Goal: Information Seeking & Learning: Learn about a topic

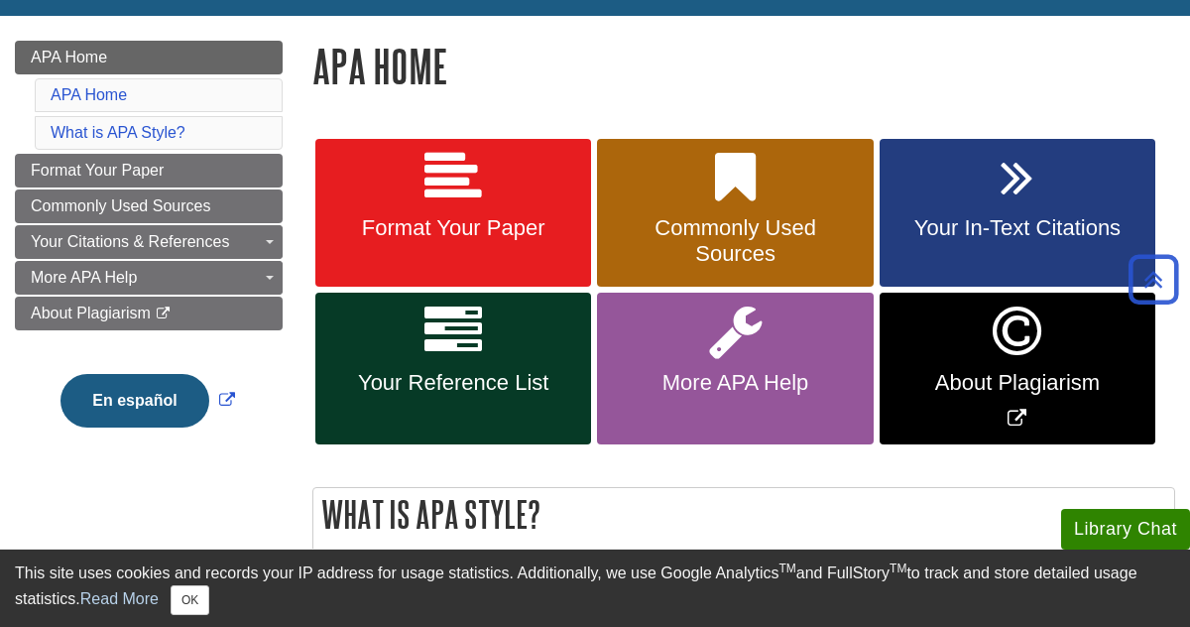
scroll to position [257, 0]
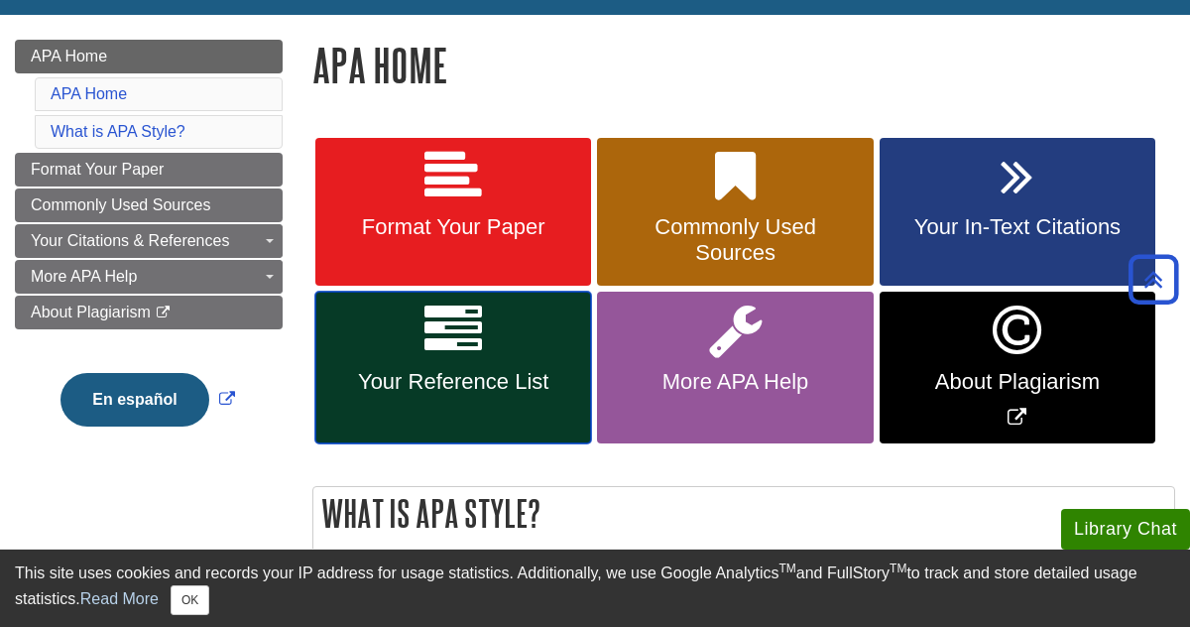
click at [438, 379] on span "Your Reference List" at bounding box center [453, 382] width 246 height 26
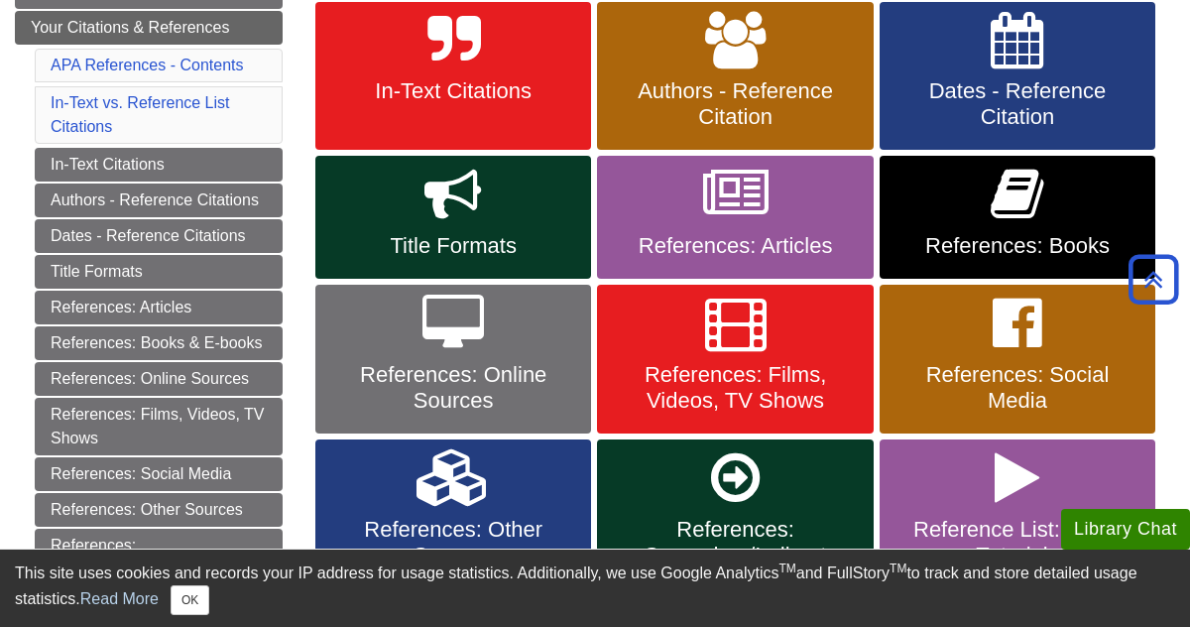
scroll to position [407, 0]
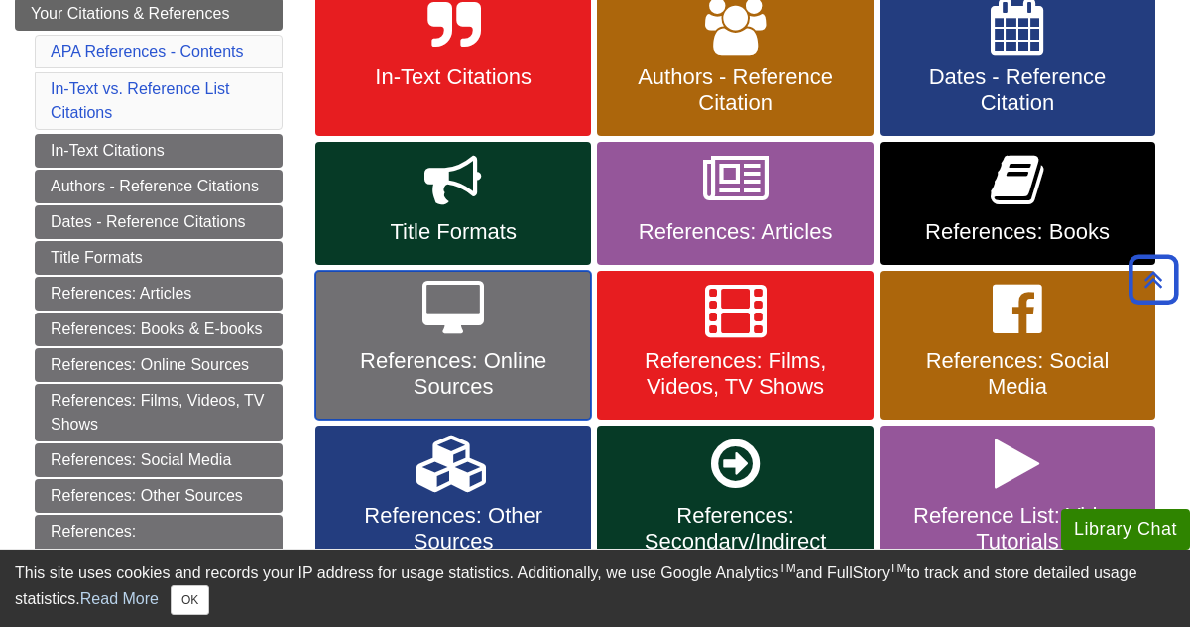
click at [459, 348] on span "References: Online Sources" at bounding box center [453, 374] width 246 height 52
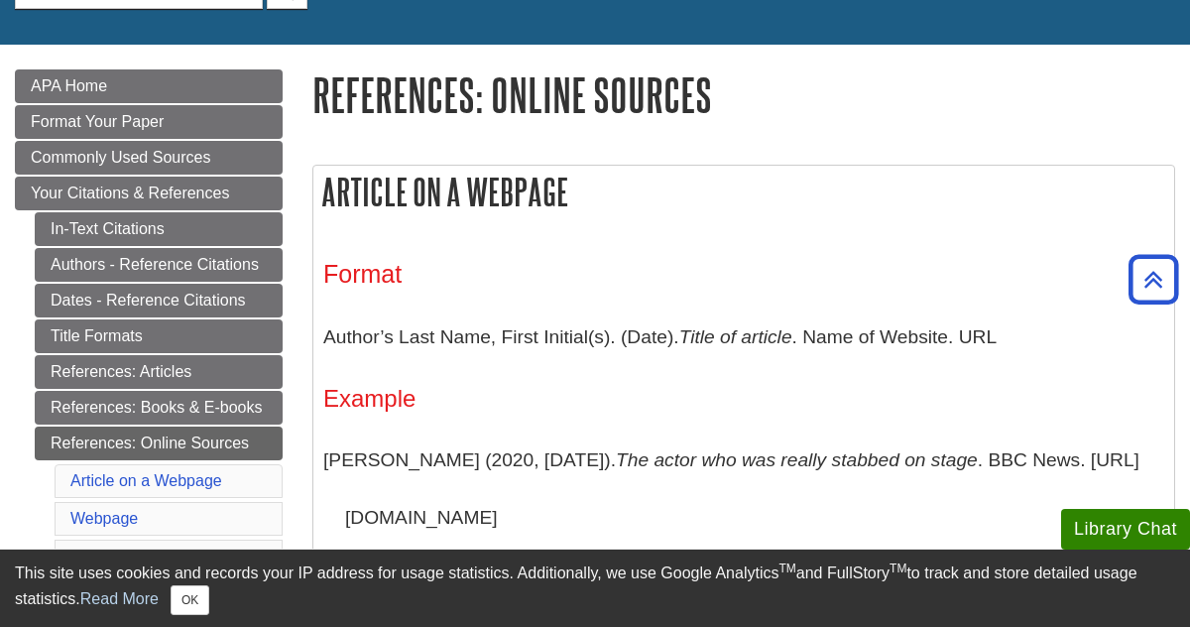
scroll to position [225, 0]
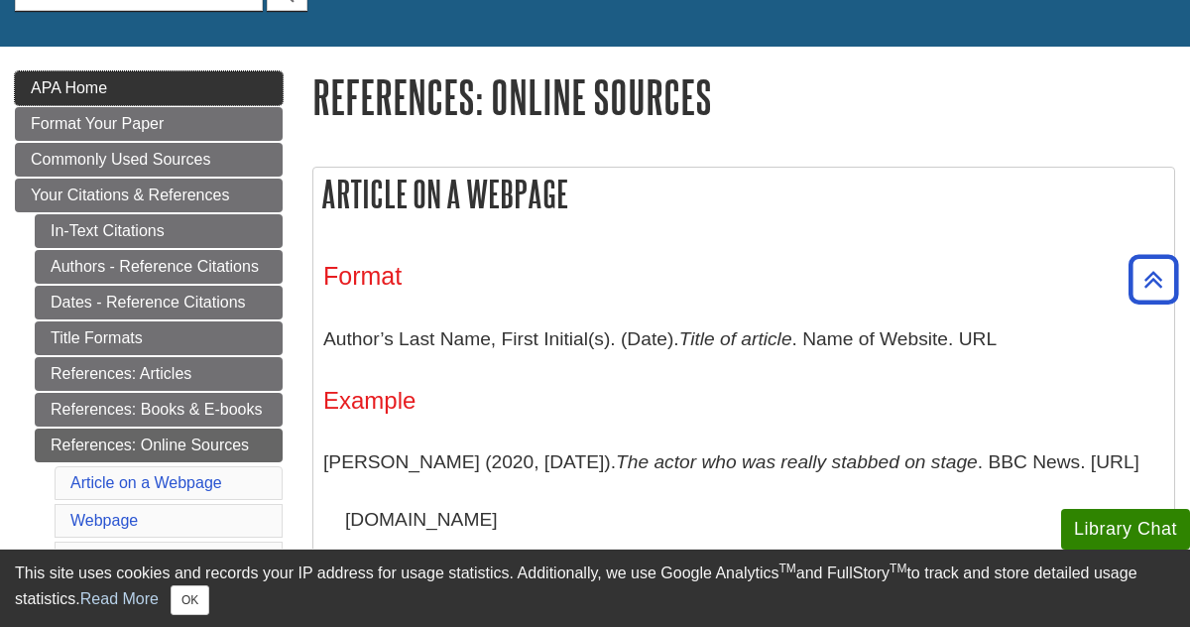
click at [109, 84] on link "APA Home" at bounding box center [149, 88] width 268 height 34
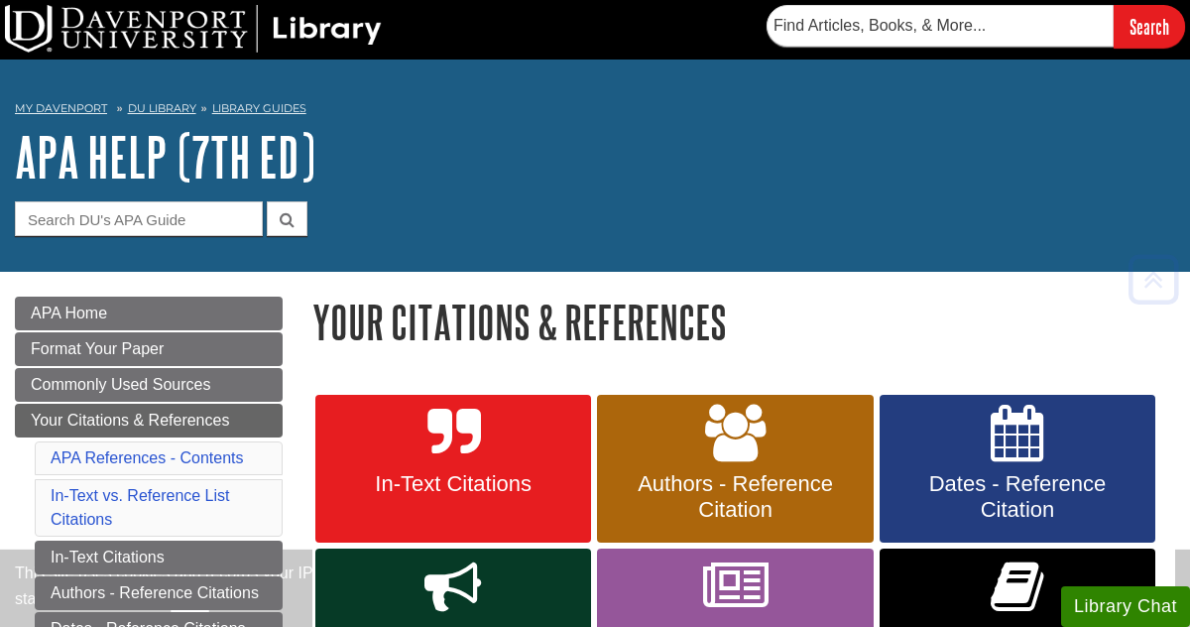
scroll to position [456, 0]
